Goal: Information Seeking & Learning: Learn about a topic

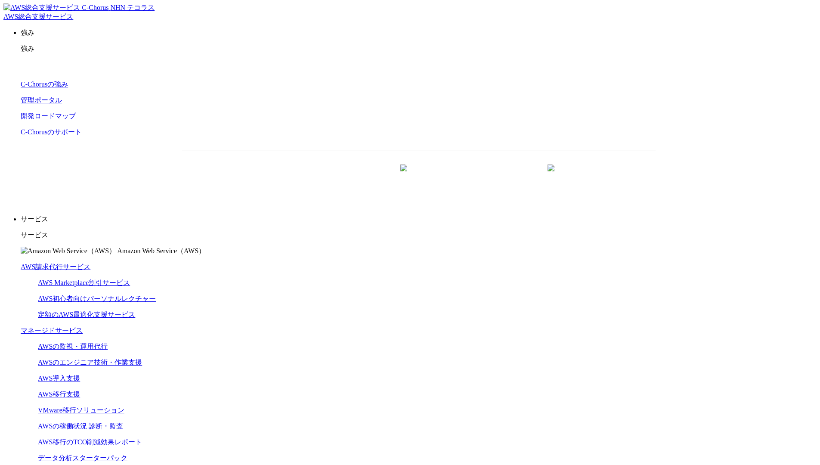
scroll to position [2577, 0]
